Goal: Share content: Share content

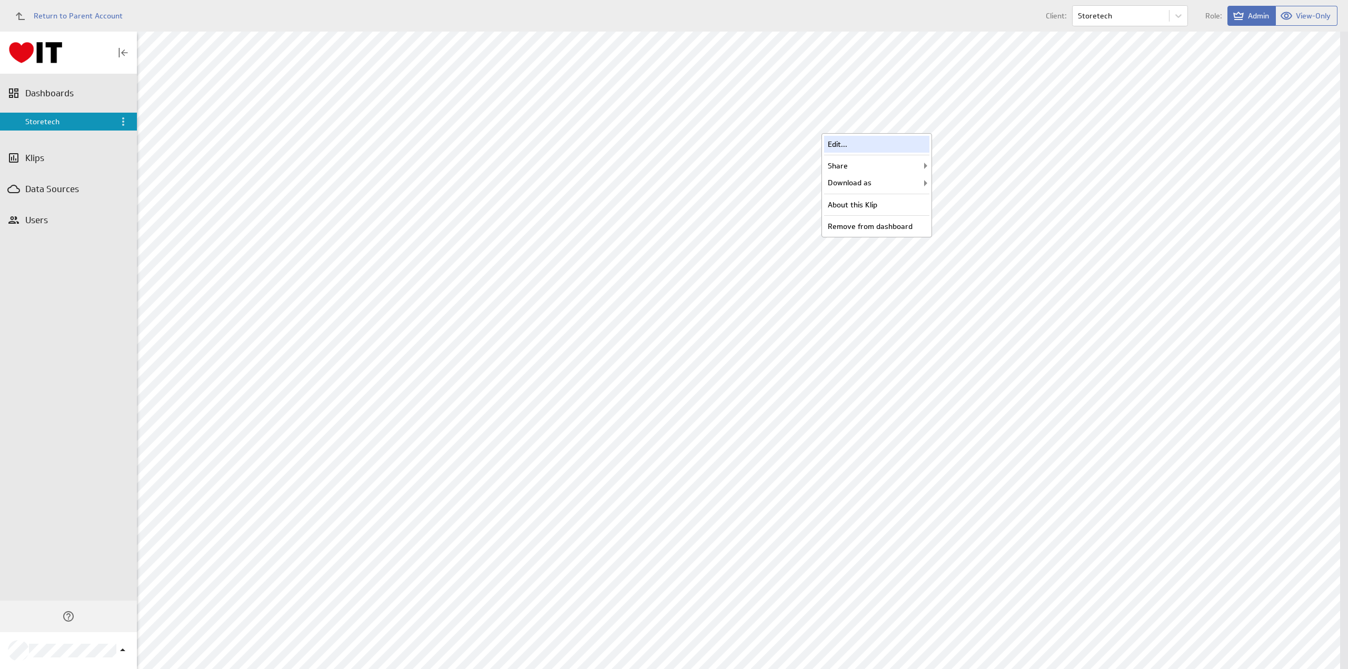
click at [879, 146] on div "Edit..." at bounding box center [876, 144] width 105 height 17
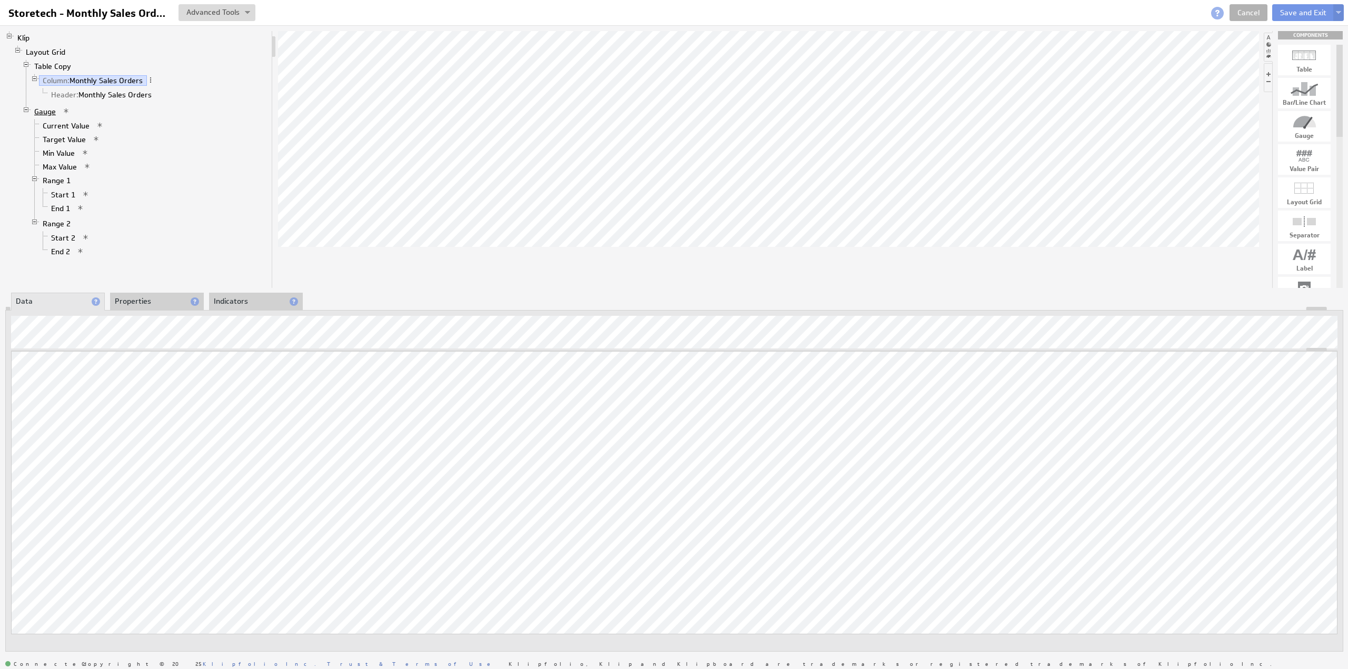
click at [46, 108] on link "Gauge" at bounding box center [45, 111] width 29 height 11
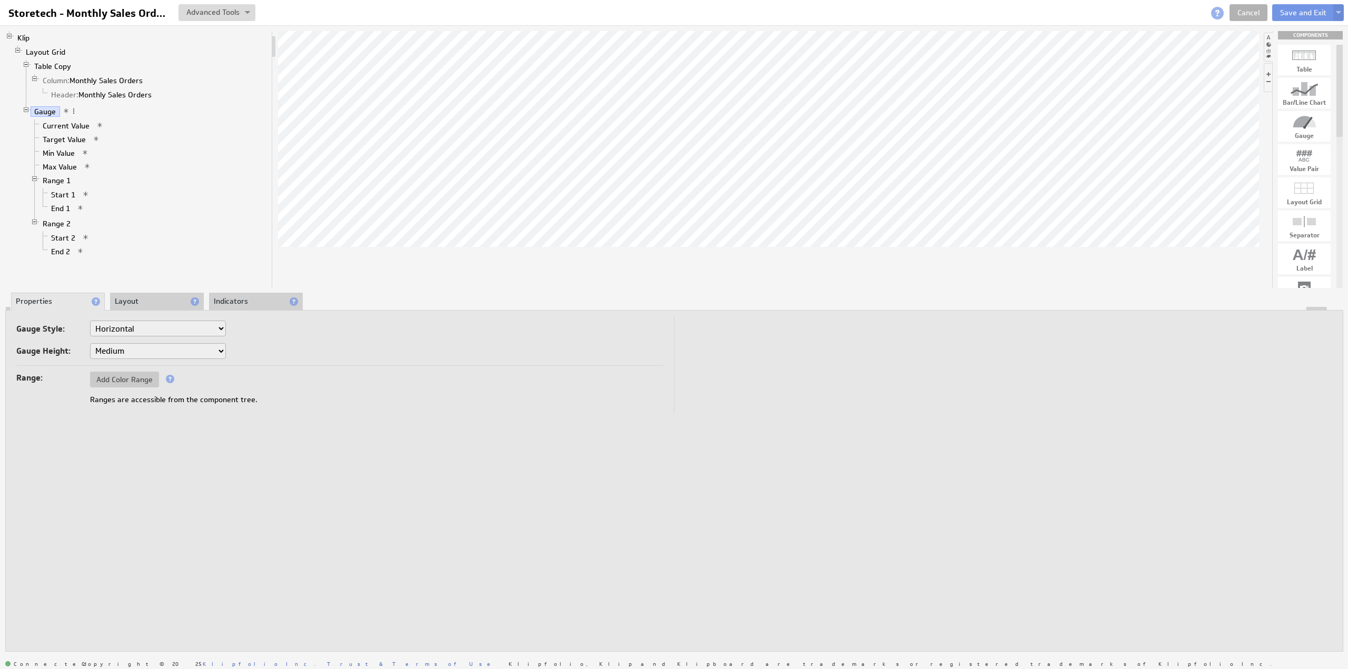
click at [126, 328] on select "Horizontal Vertical Arc Semicircle Circle" at bounding box center [158, 329] width 136 height 16
select select "ag"
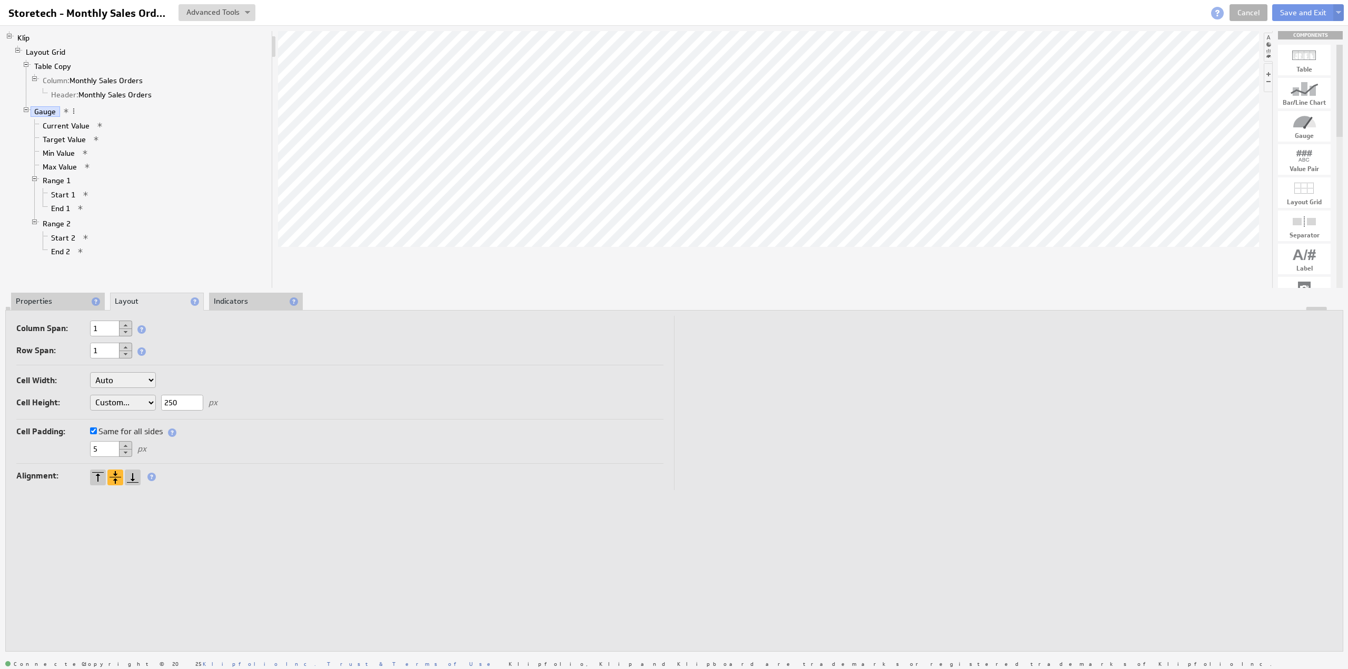
click at [106, 401] on select "Auto Custom..." at bounding box center [123, 403] width 66 height 16
select select "auto"
click at [53, 50] on link "Layout Grid" at bounding box center [45, 52] width 47 height 11
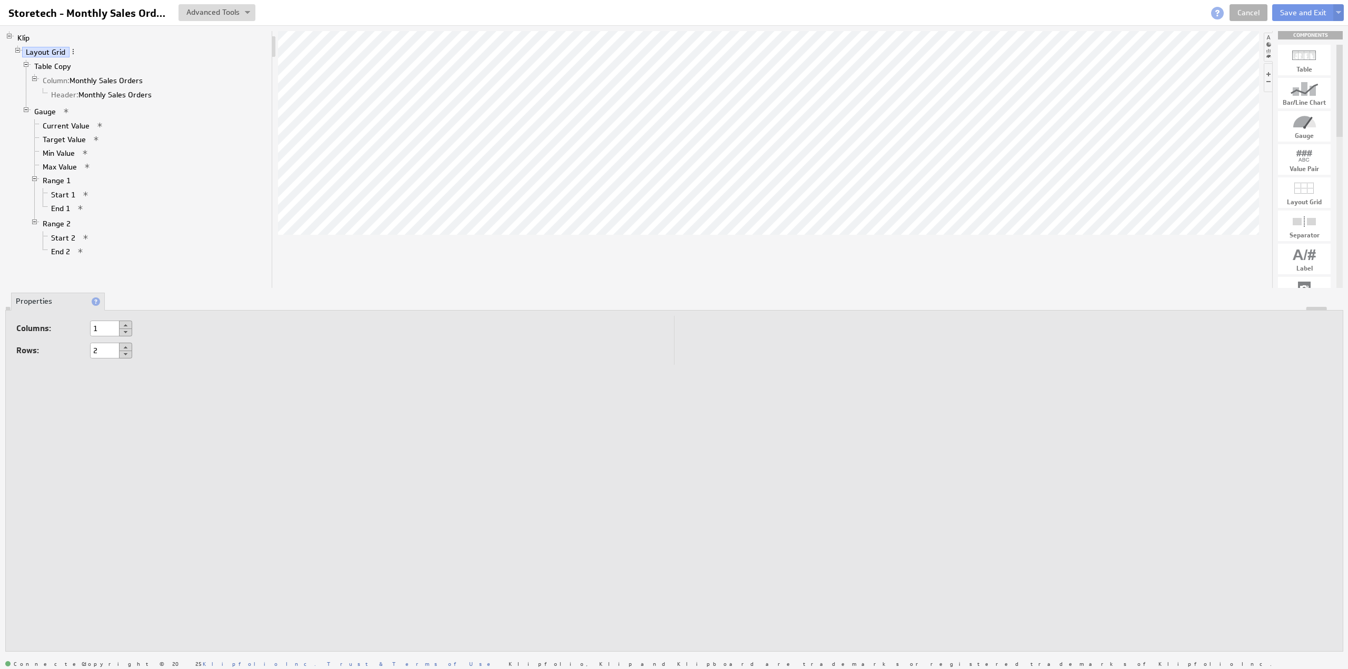
click at [128, 344] on button at bounding box center [125, 347] width 13 height 8
type input "3"
click at [118, 400] on select "Auto Custom..." at bounding box center [123, 403] width 66 height 16
select select "cust"
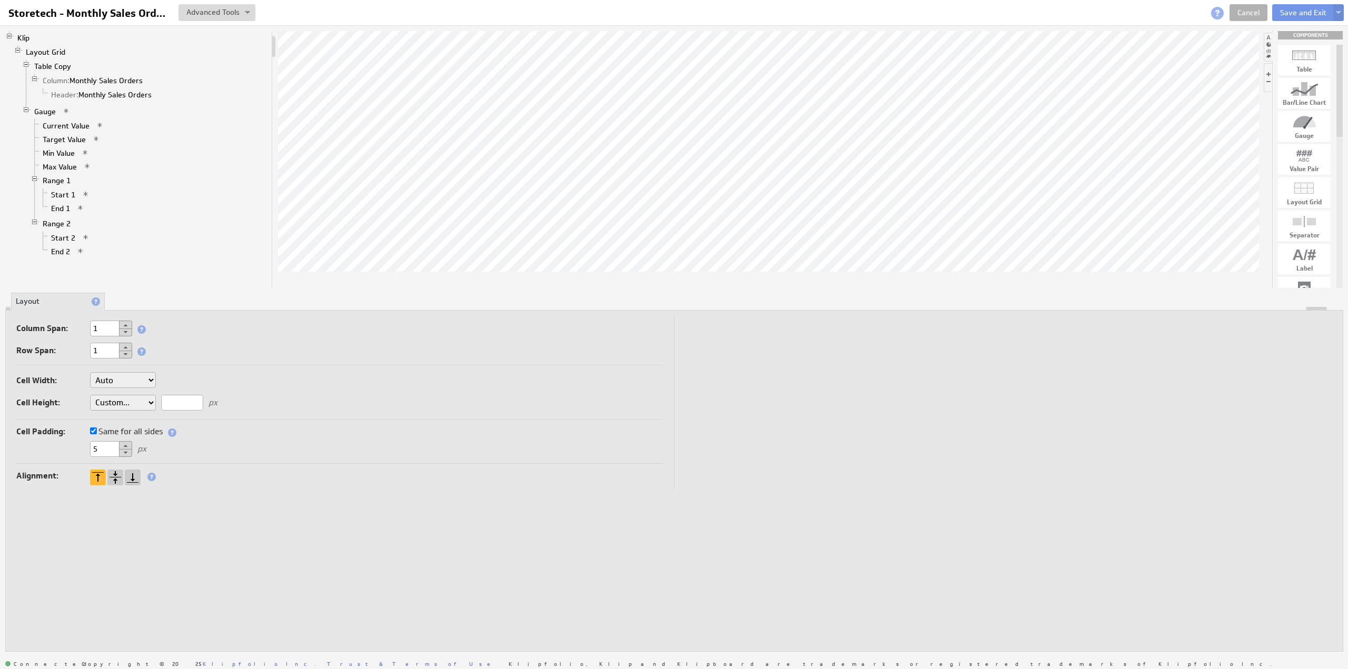
click at [180, 403] on input "text" at bounding box center [182, 403] width 42 height 16
type input "25"
drag, startPoint x: 107, startPoint y: 445, endPoint x: 83, endPoint y: 444, distance: 24.2
click at [83, 444] on div "5 px" at bounding box center [339, 449] width 647 height 17
type input "0"
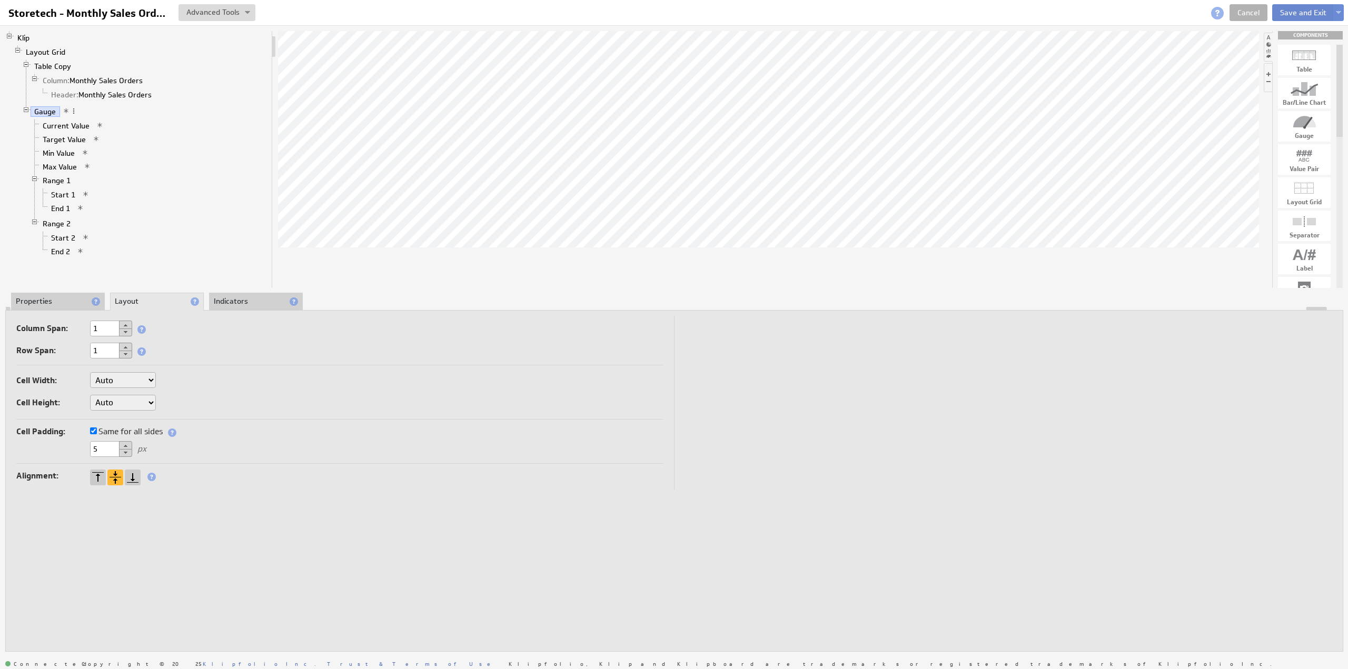
click at [1287, 11] on button "Save and Exit" at bounding box center [1303, 12] width 62 height 17
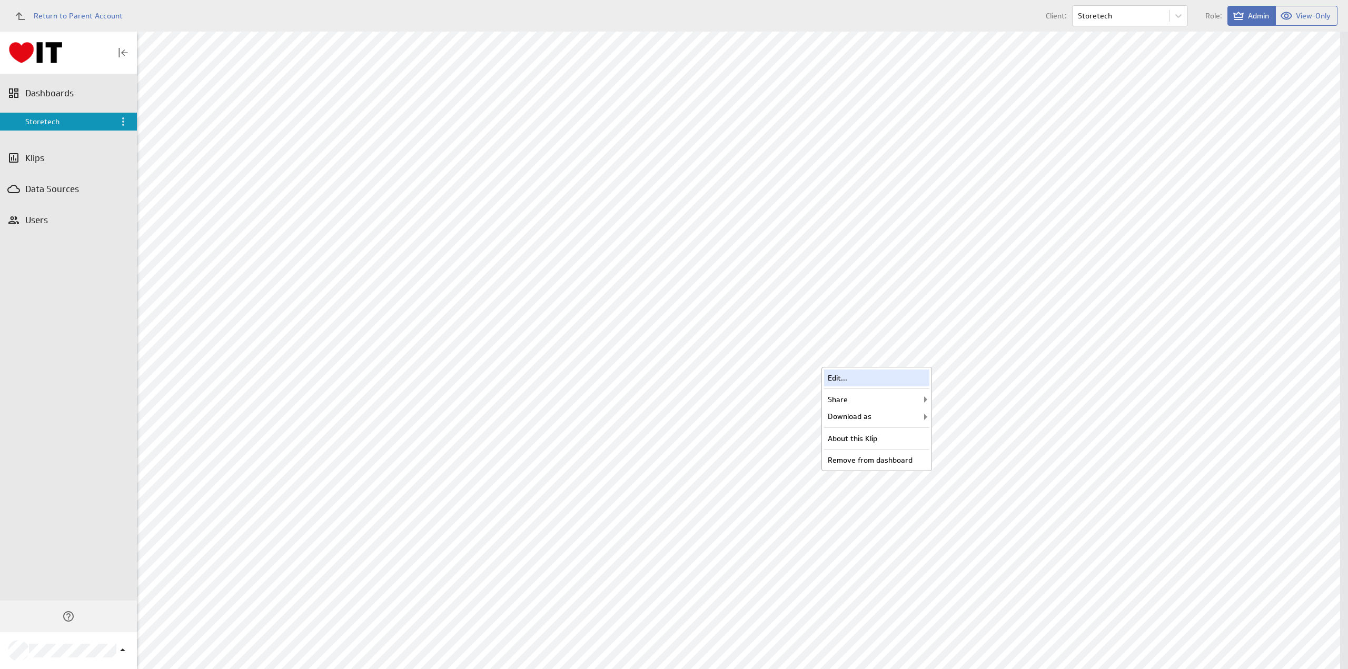
click at [872, 373] on div "Edit..." at bounding box center [876, 378] width 105 height 17
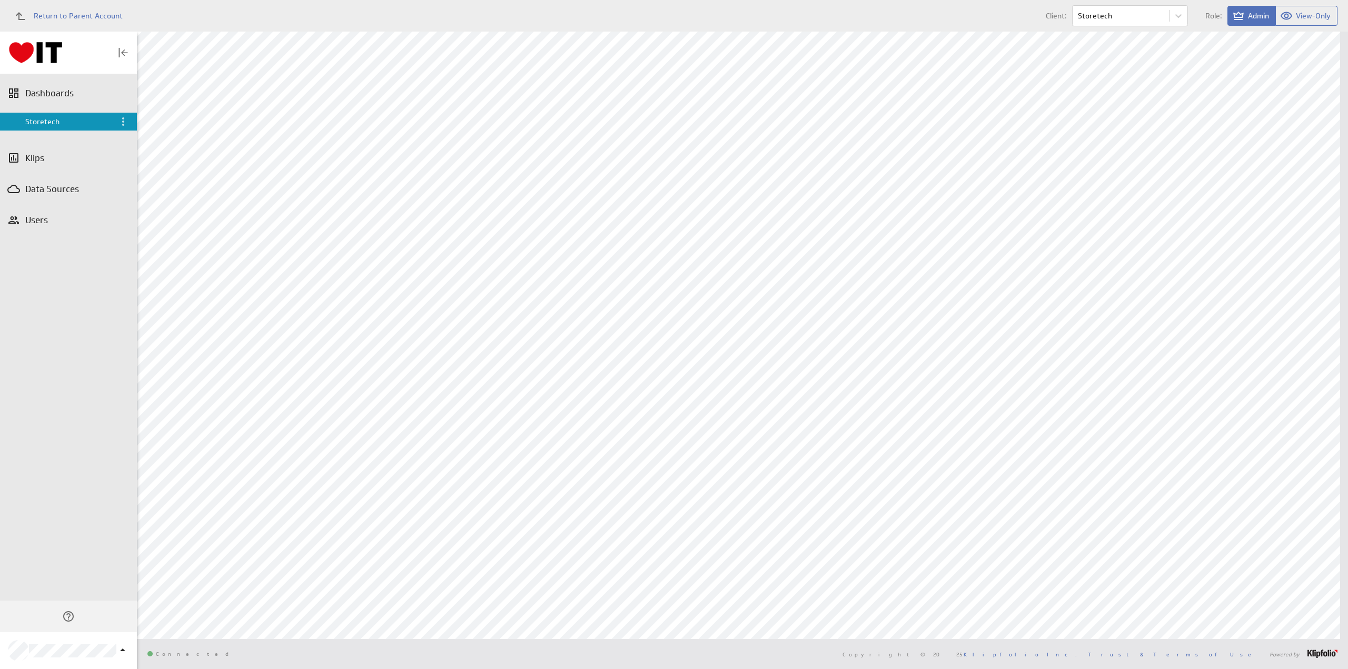
scroll to position [122, 0]
click at [886, 486] on div "Edit..." at bounding box center [876, 489] width 105 height 17
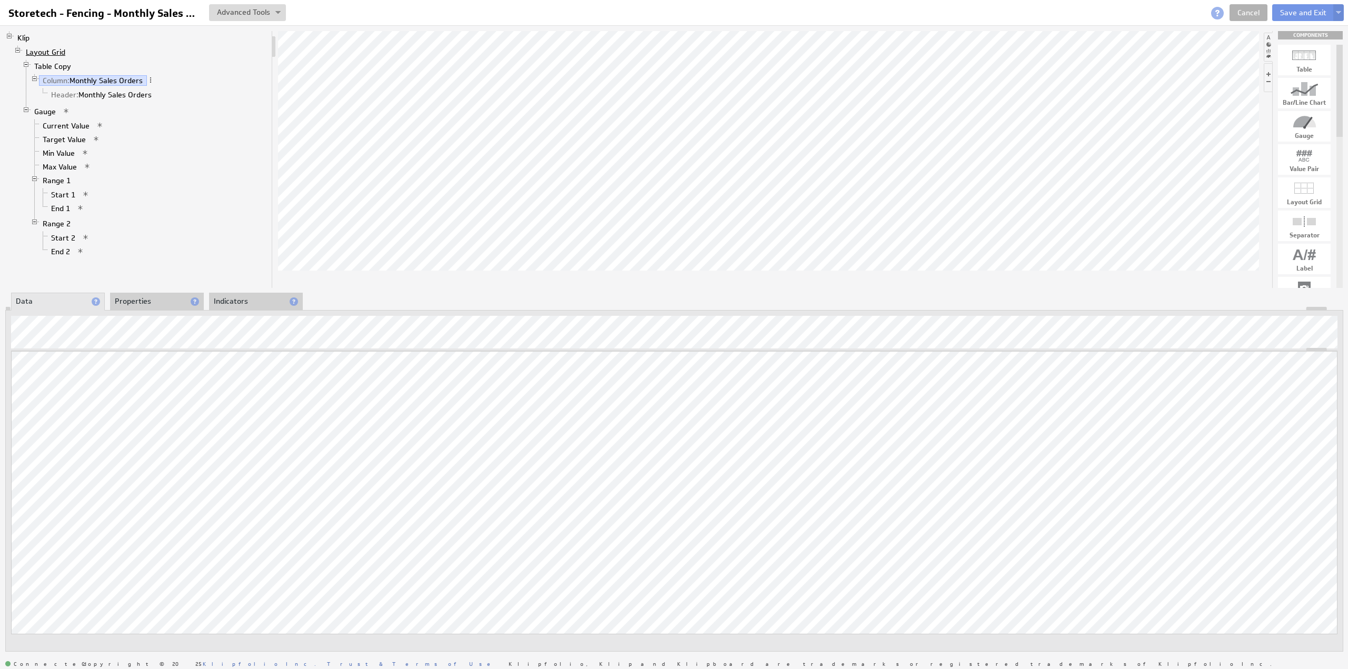
click at [50, 51] on link "Layout Grid" at bounding box center [45, 52] width 47 height 11
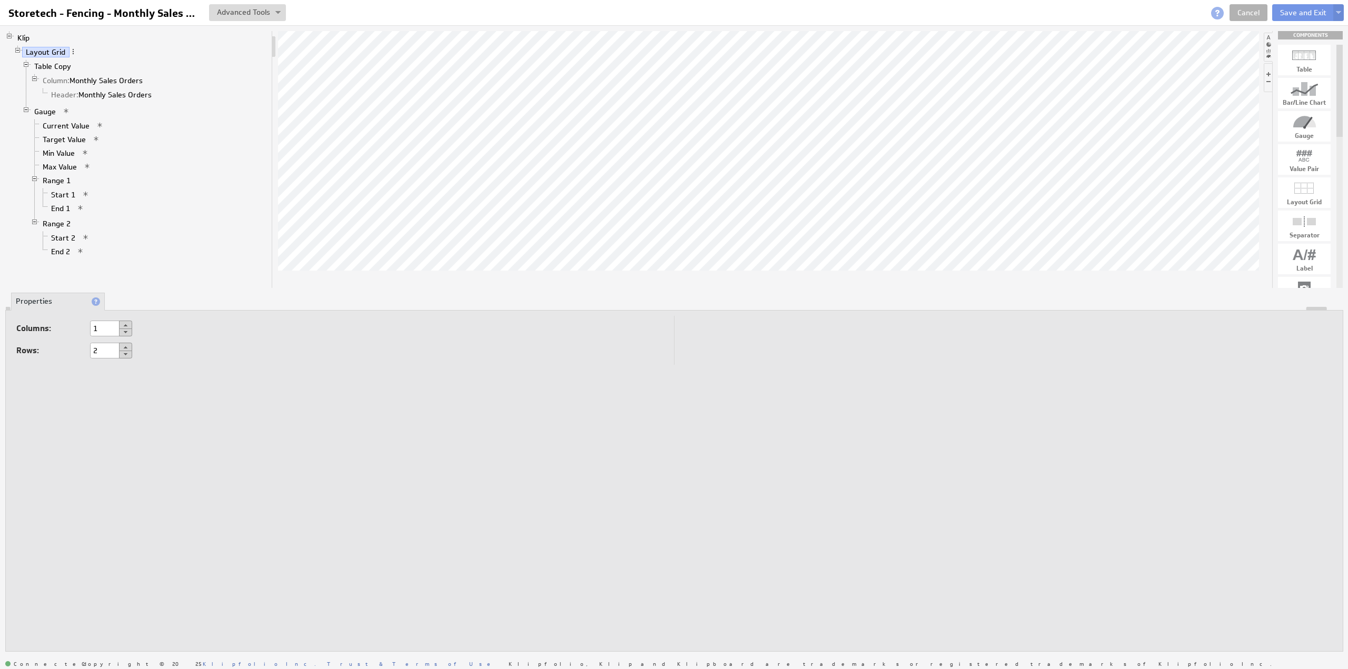
click at [125, 348] on button at bounding box center [125, 347] width 13 height 8
type input "3"
click at [121, 402] on select "Auto Custom..." at bounding box center [123, 403] width 66 height 16
select select "cust"
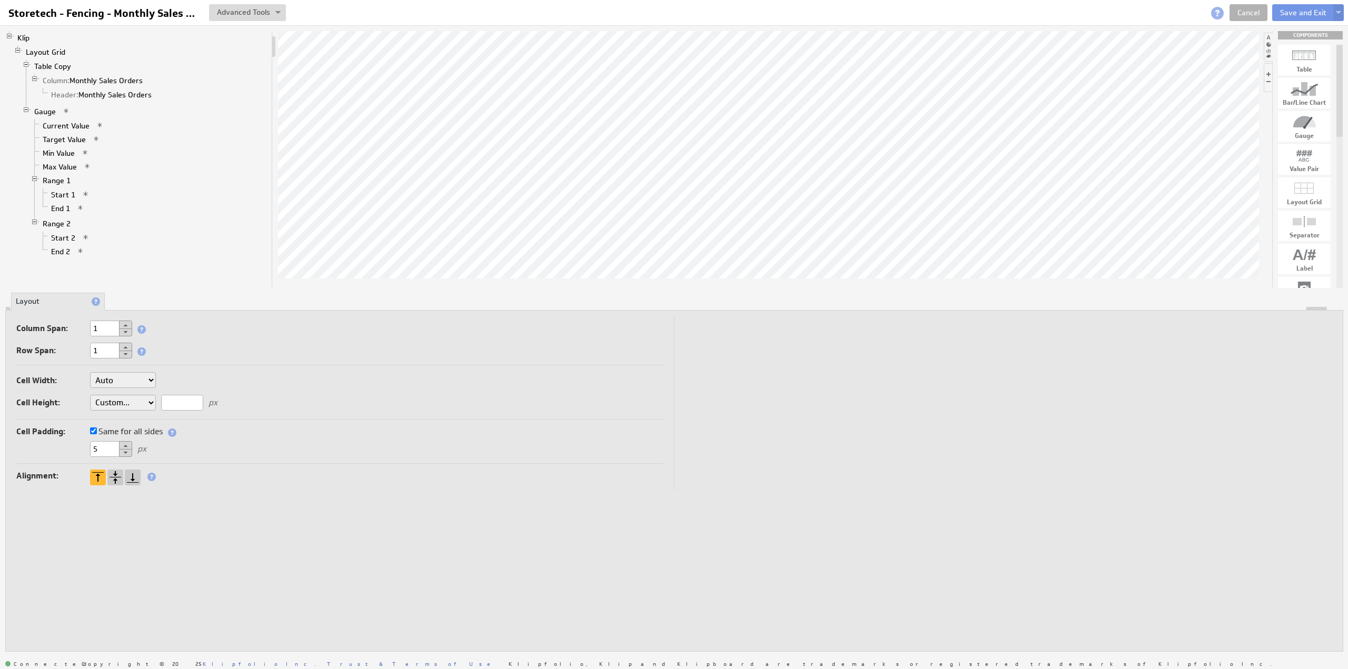
click at [186, 402] on input "text" at bounding box center [182, 403] width 42 height 16
type input "25"
click at [38, 297] on li "Properties" at bounding box center [58, 302] width 94 height 18
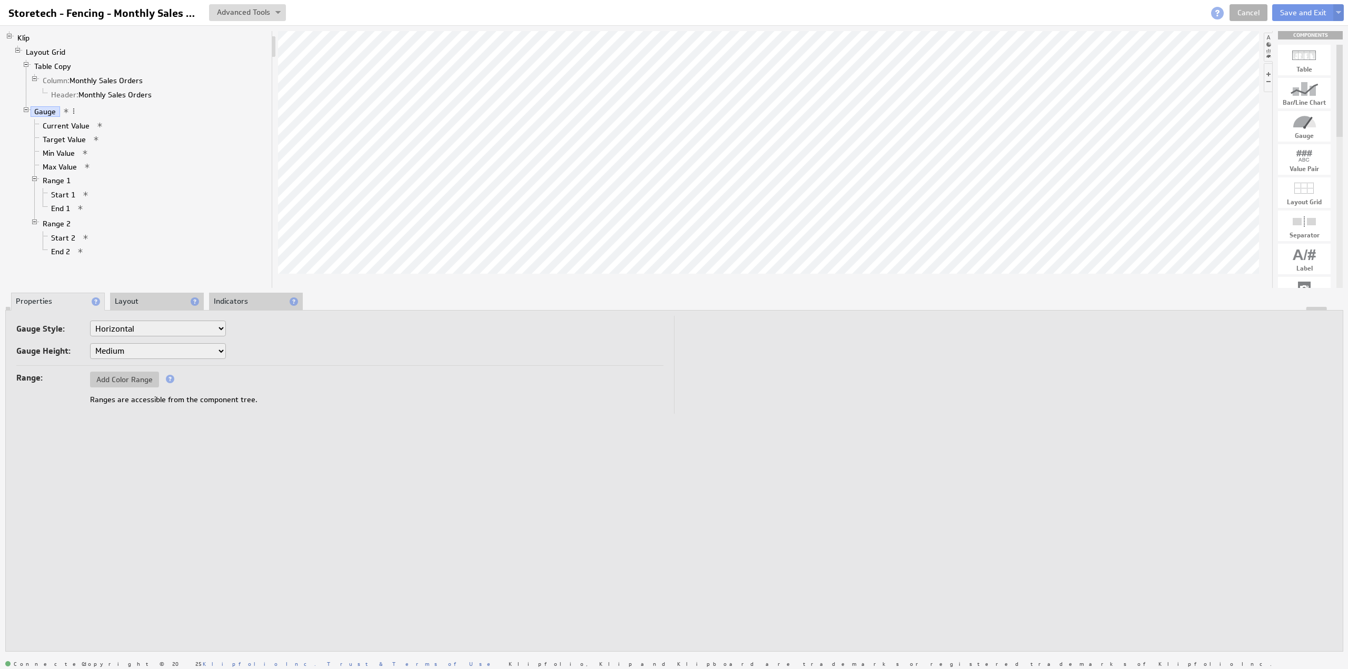
click at [135, 355] on select "Small Medium Large X-Large" at bounding box center [158, 351] width 136 height 16
click at [90, 343] on select "Small Medium Large X-Large" at bounding box center [158, 351] width 136 height 16
click at [143, 331] on select "Horizontal Vertical Arc Semicircle Circle" at bounding box center [158, 329] width 136 height 16
select select "ag"
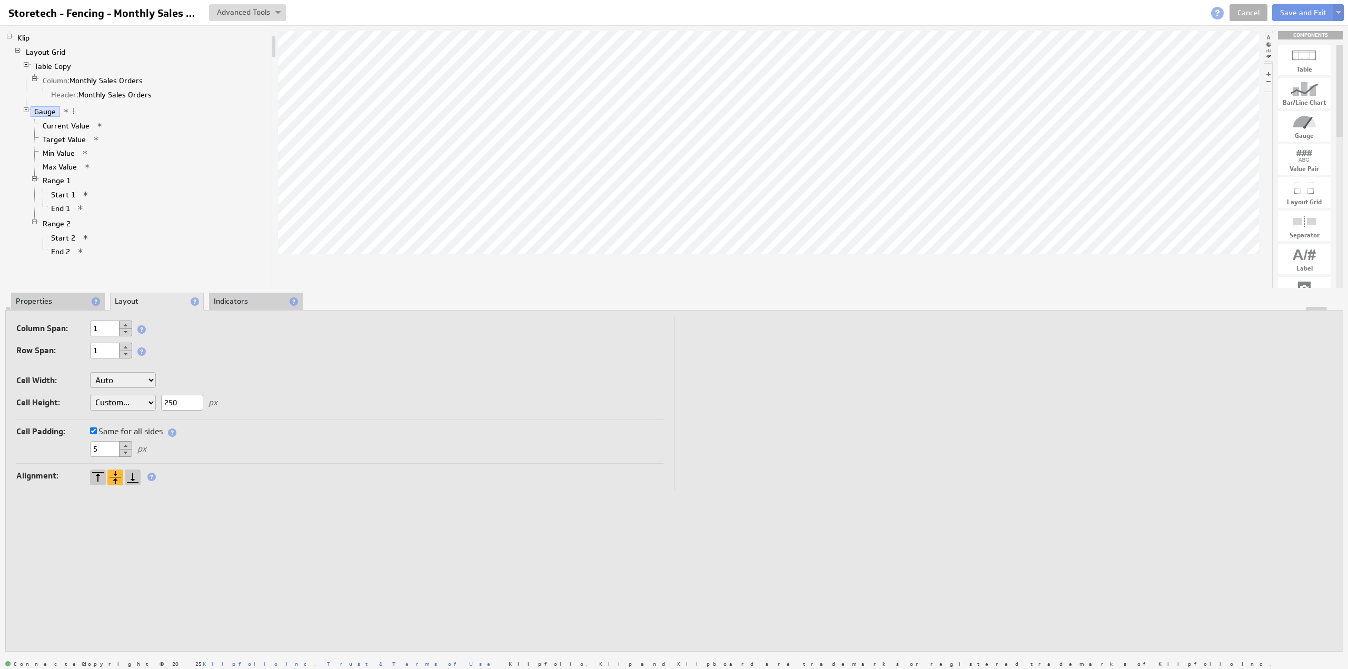
click at [117, 398] on select "Auto Custom..." at bounding box center [123, 403] width 66 height 16
select select "auto"
click at [1286, 12] on button "Save and Exit" at bounding box center [1303, 12] width 62 height 17
click at [127, 395] on select "Auto Custom..." at bounding box center [123, 403] width 66 height 16
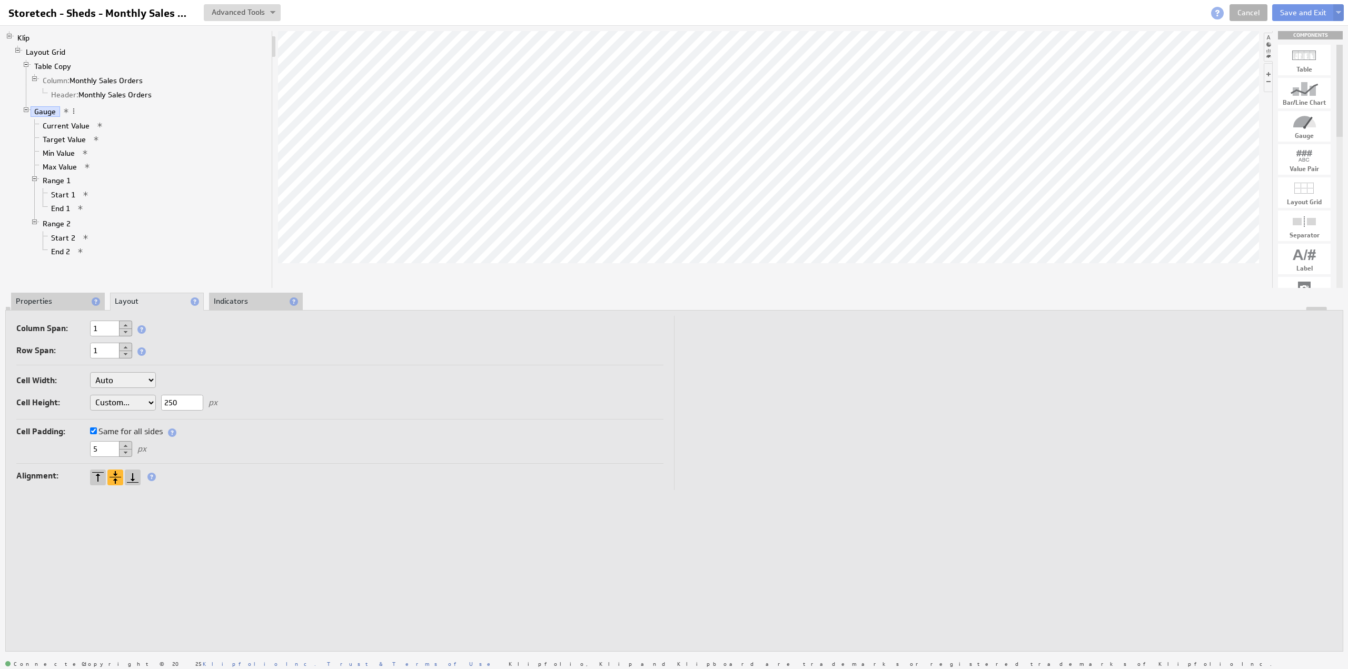
select select "auto"
click at [37, 294] on li "Properties" at bounding box center [58, 302] width 94 height 18
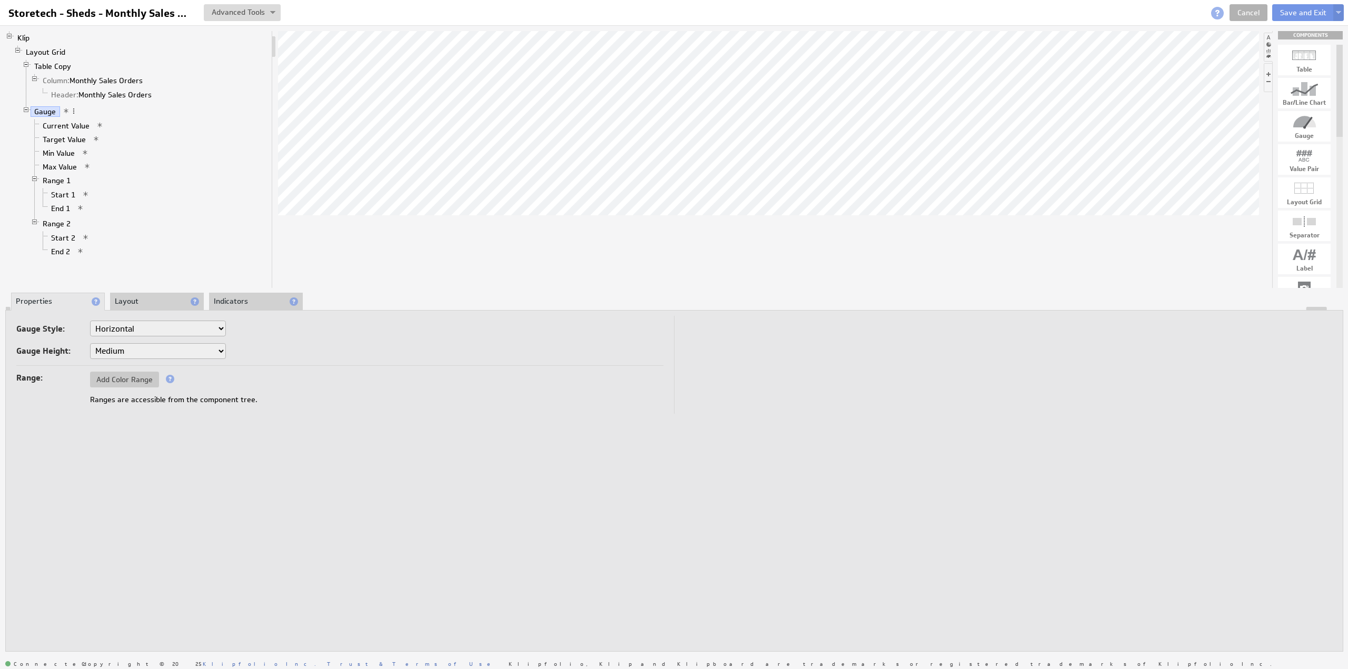
click at [119, 325] on select "Horizontal Vertical Arc Semicircle Circle" at bounding box center [158, 329] width 136 height 16
select select "ag"
click at [45, 52] on link "Layout Grid" at bounding box center [45, 52] width 47 height 11
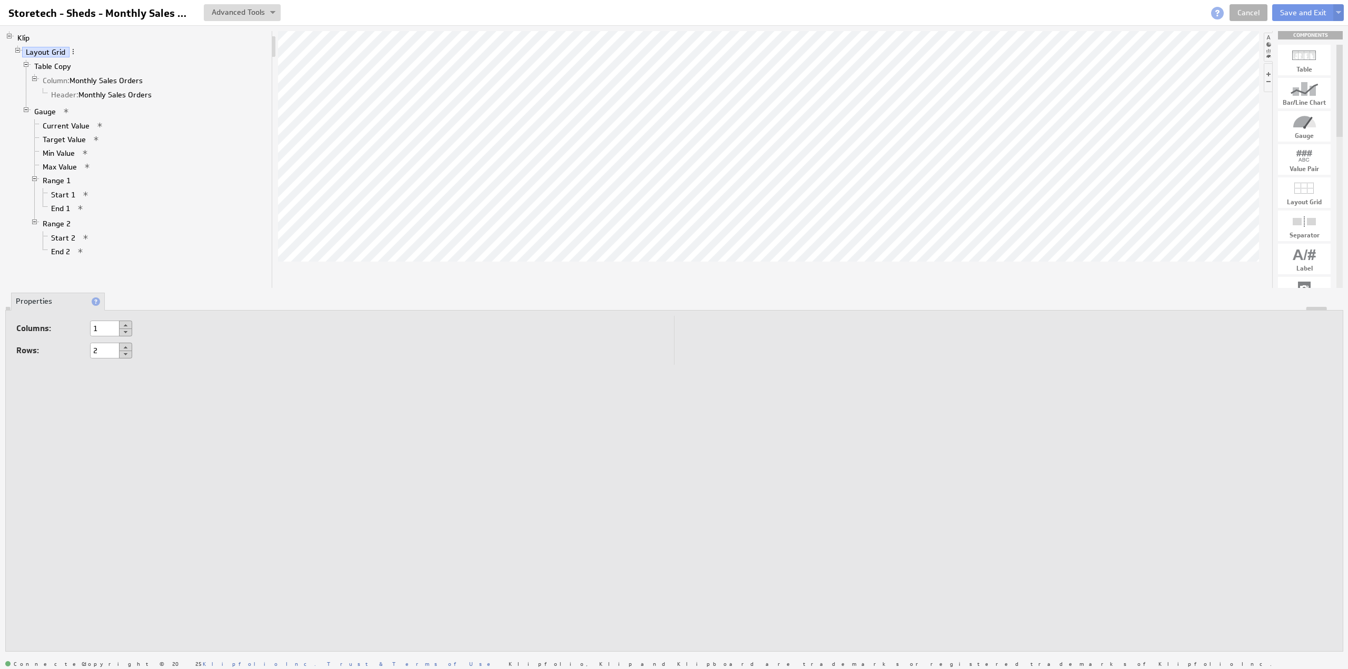
click at [127, 345] on button at bounding box center [125, 347] width 13 height 8
type input "3"
click at [115, 400] on select "Auto Custom..." at bounding box center [123, 403] width 66 height 16
select select "cust"
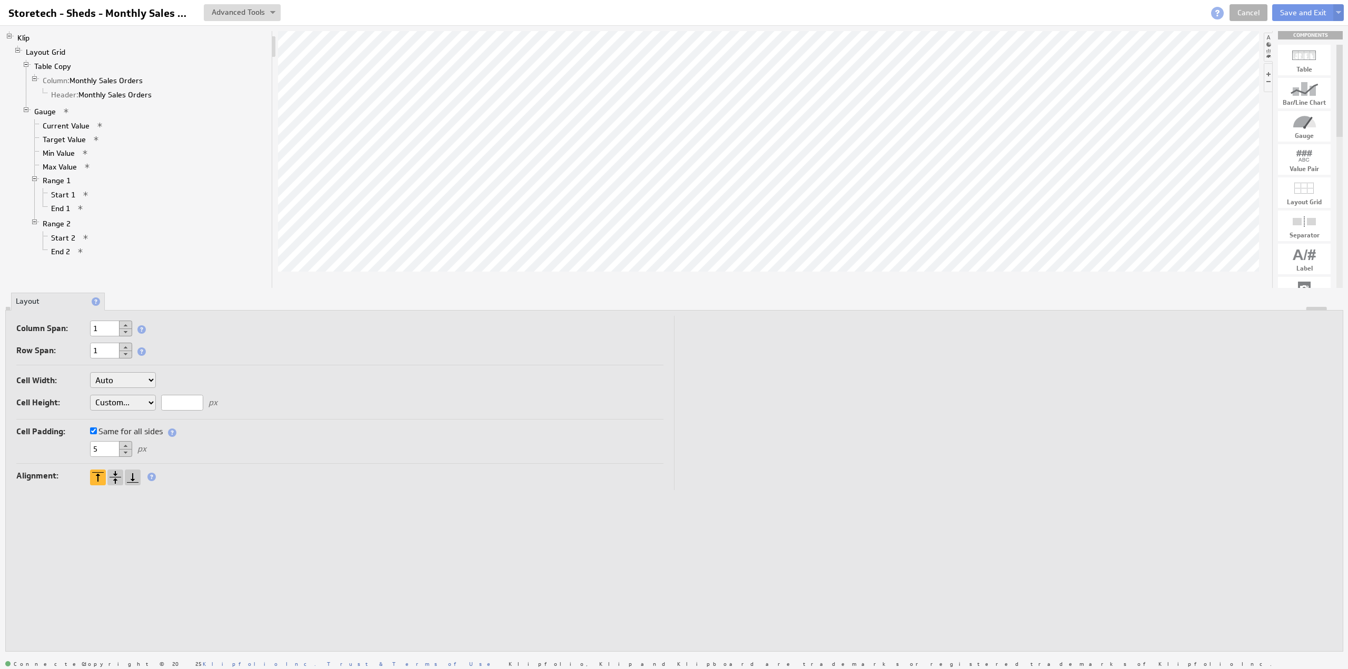
click at [175, 404] on input "text" at bounding box center [182, 403] width 42 height 16
type input "25"
click at [1302, 12] on button "Save and Exit" at bounding box center [1303, 12] width 62 height 17
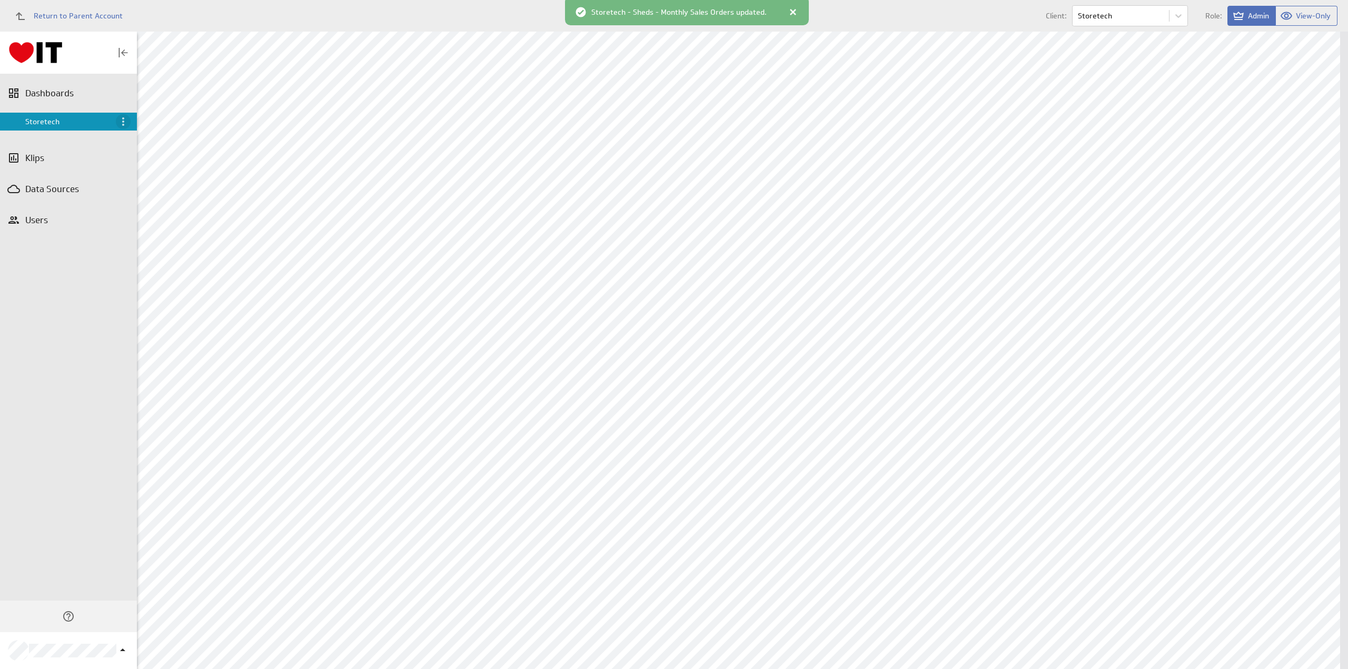
click at [126, 118] on icon "Menu" at bounding box center [123, 121] width 13 height 13
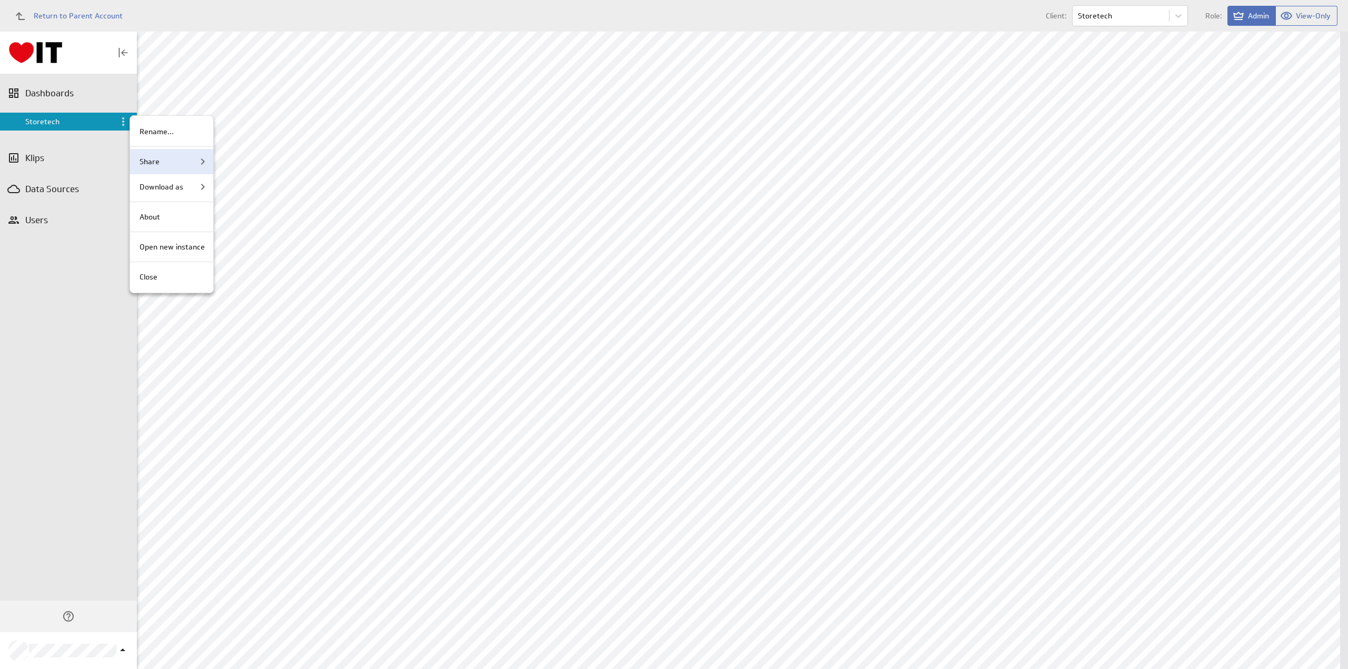
click at [183, 164] on div "Share" at bounding box center [172, 161] width 74 height 13
click at [198, 214] on p "Publish link to dashboard..." at bounding box center [185, 212] width 92 height 11
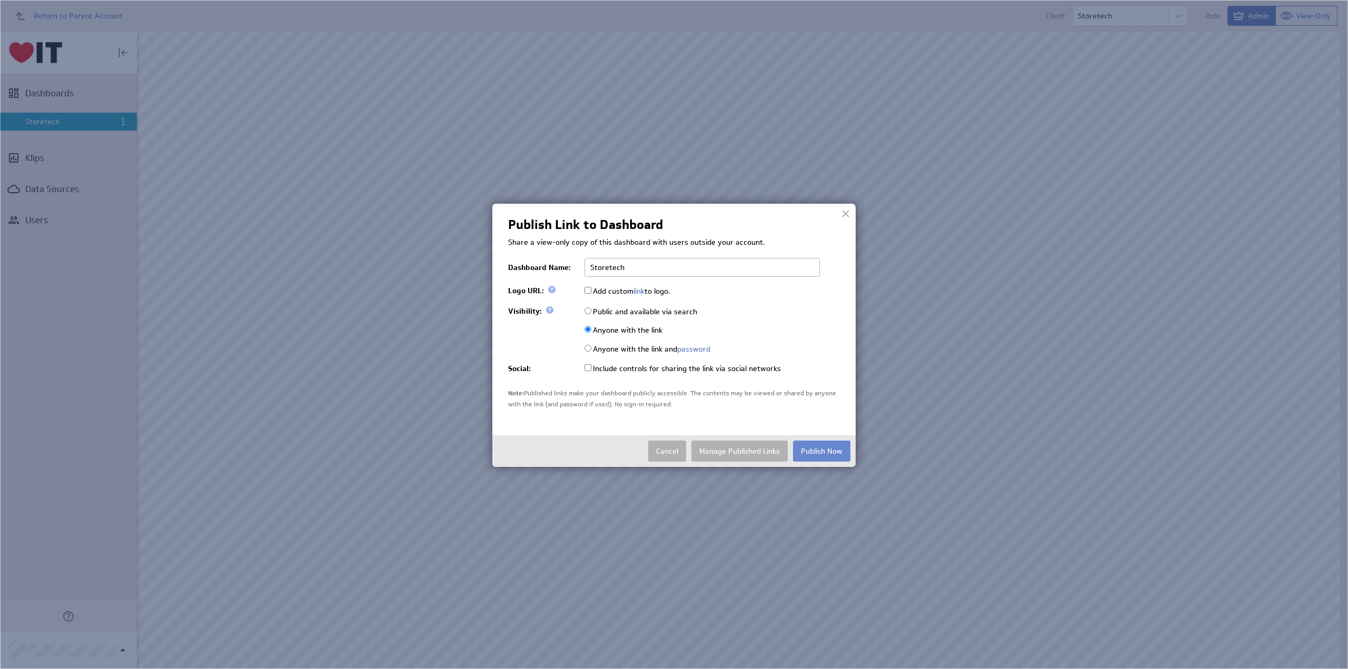
click at [821, 446] on button "Publish Now" at bounding box center [821, 451] width 57 height 21
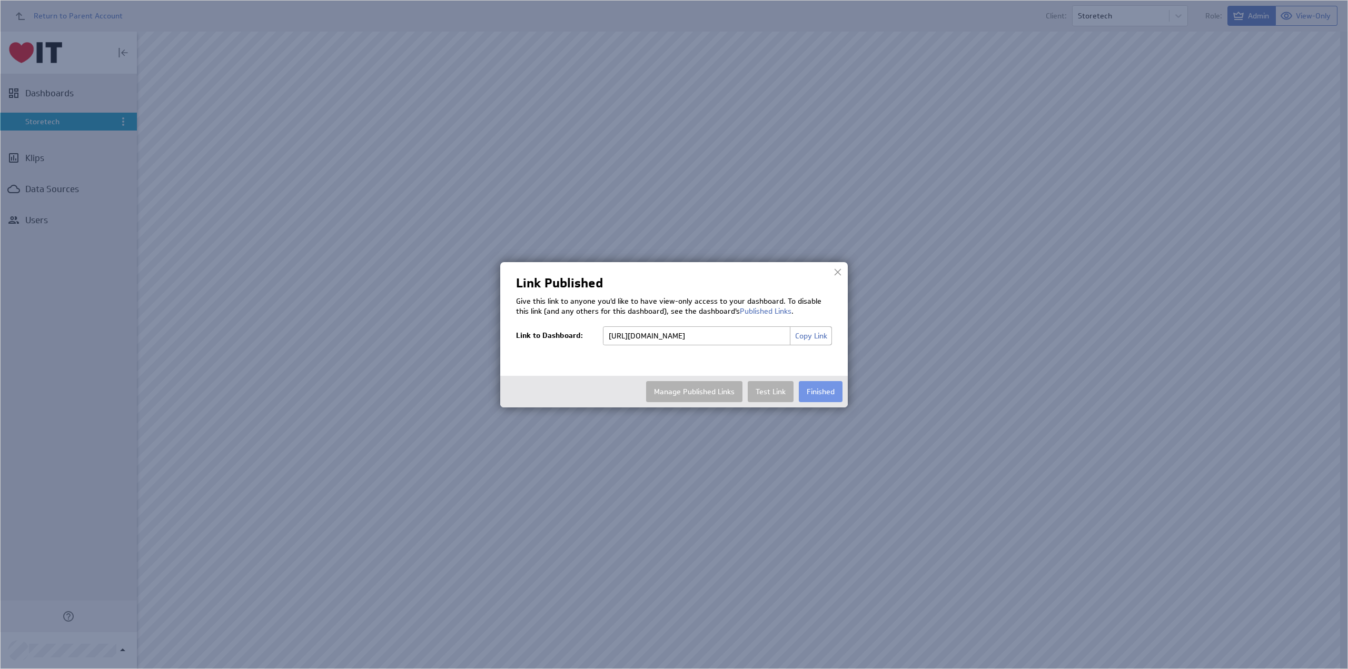
click at [820, 335] on button "Copy Link" at bounding box center [811, 335] width 42 height 19
click at [821, 389] on button "Finished" at bounding box center [821, 391] width 44 height 21
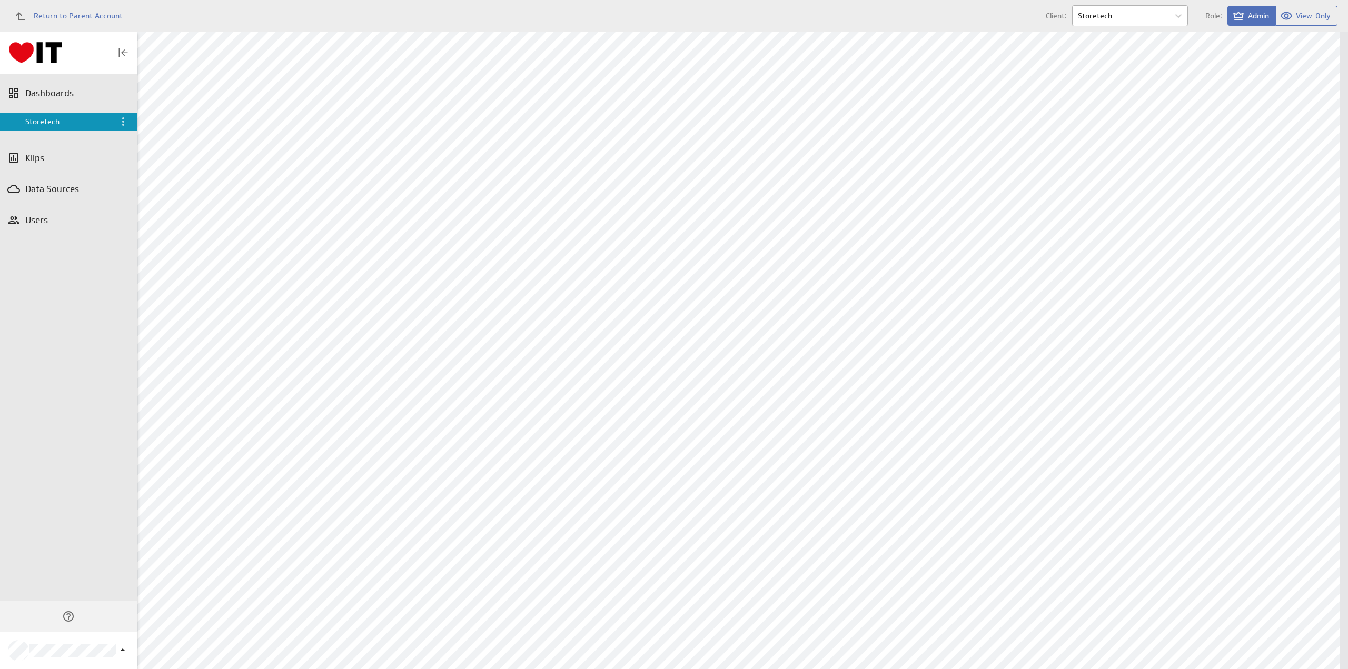
click at [1091, 13] on body "Return to Parent Account Client: Storetech Role: Admin View-Only (no message) D…" at bounding box center [674, 334] width 1348 height 669
click at [1107, 66] on p "Bluechip" at bounding box center [1095, 64] width 28 height 11
